Goal: Transaction & Acquisition: Purchase product/service

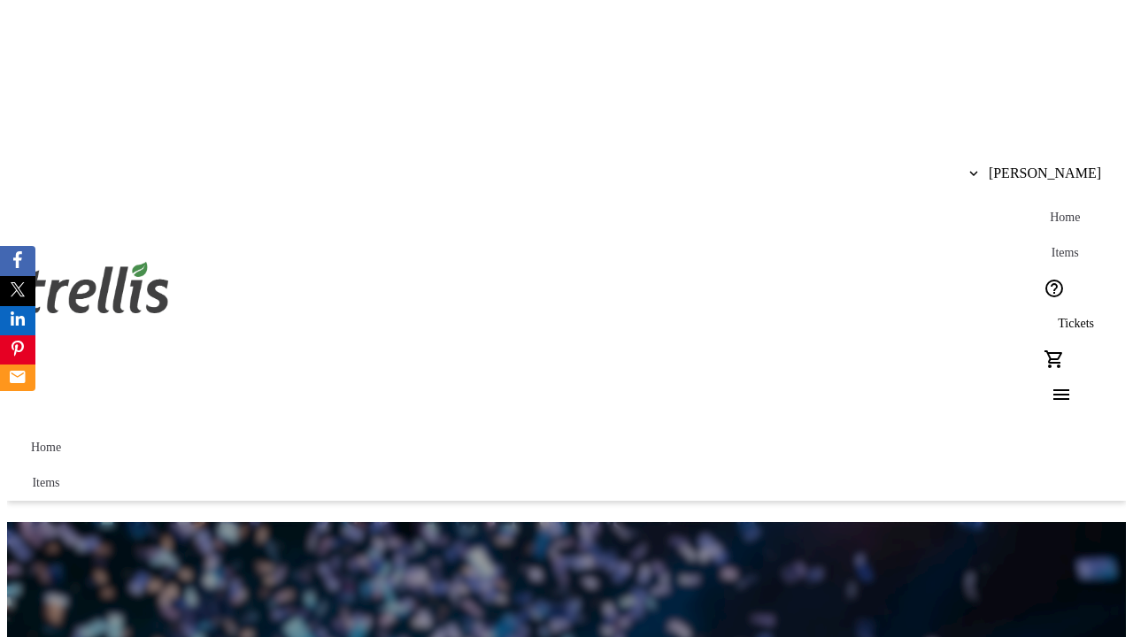
click at [1057, 317] on span "Tickets" at bounding box center [1075, 324] width 36 height 14
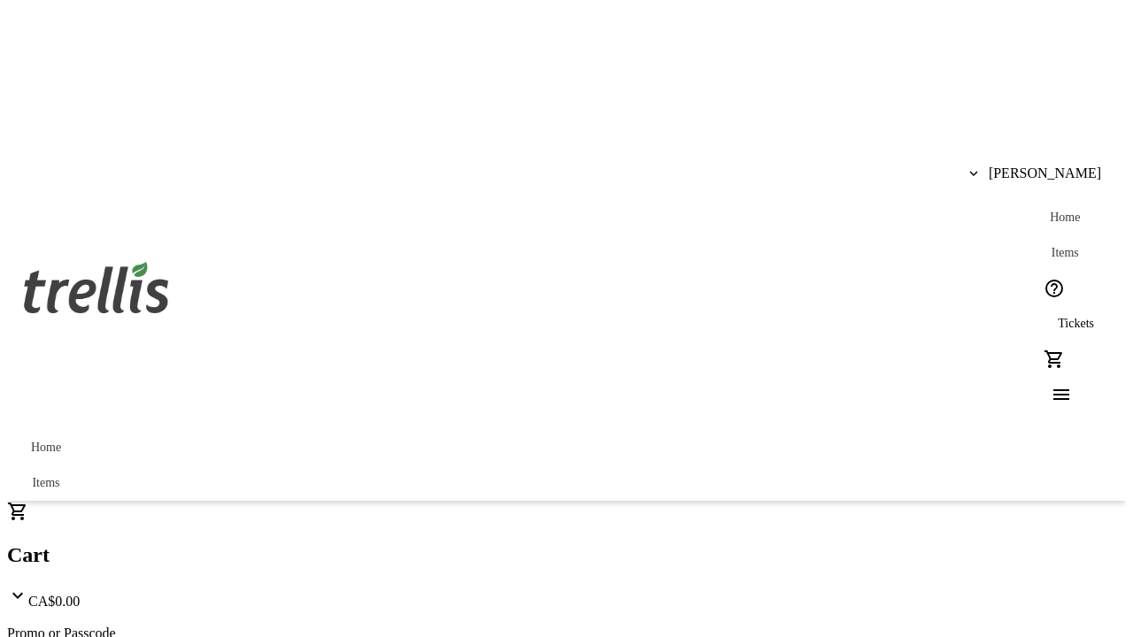
type input "1"
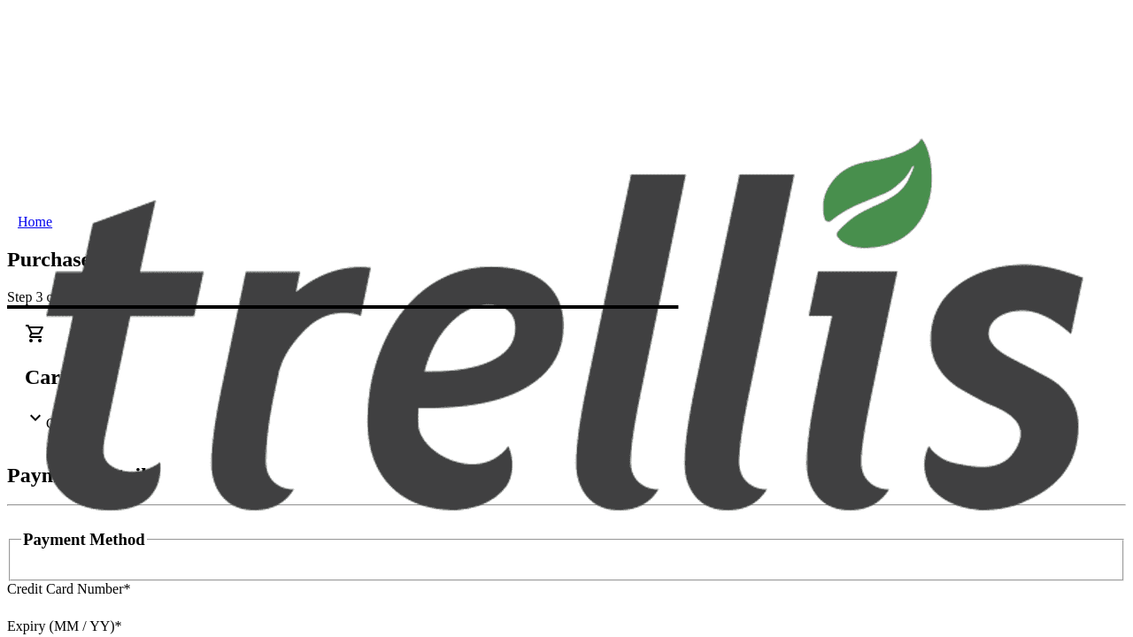
type input "V1Y 0C2"
